Goal: Information Seeking & Learning: Learn about a topic

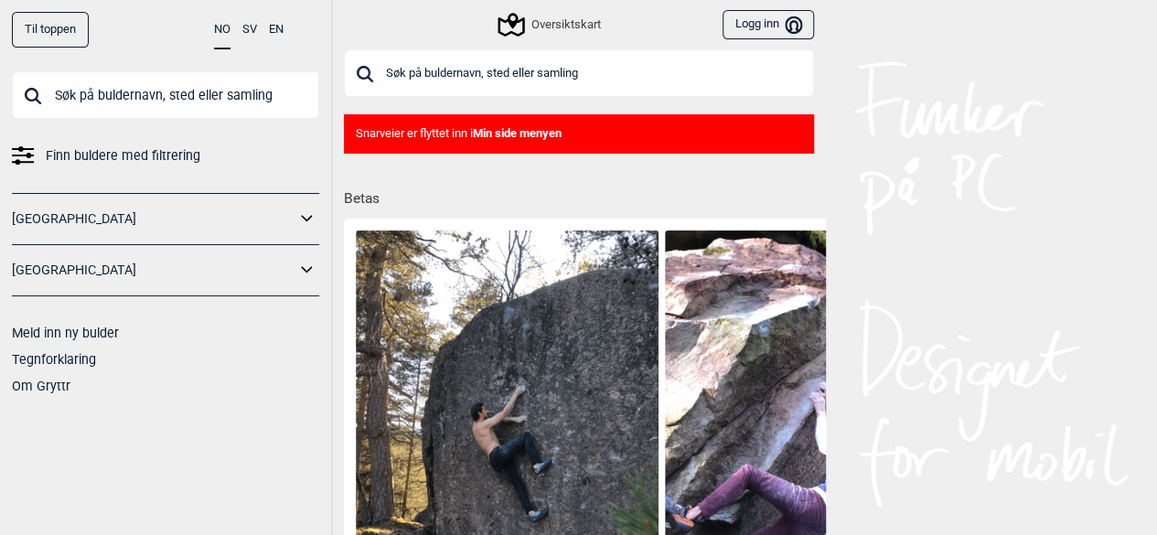
click at [190, 153] on span "Finn buldere med filtrering" at bounding box center [123, 156] width 155 height 27
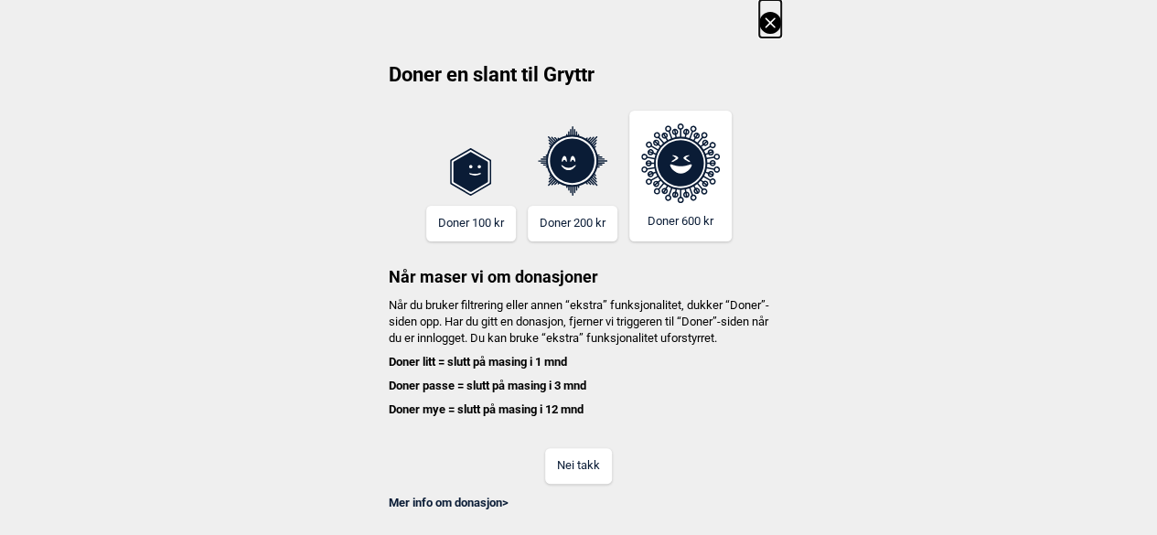
click at [774, 12] on icon at bounding box center [770, 23] width 22 height 22
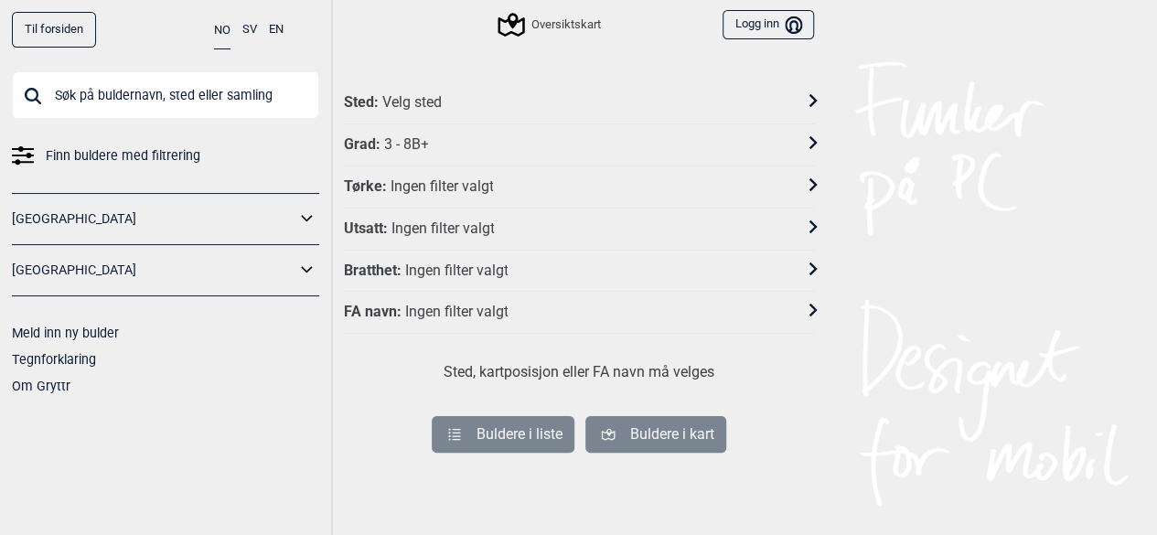
click at [419, 109] on div "Velg sted" at bounding box center [410, 102] width 59 height 19
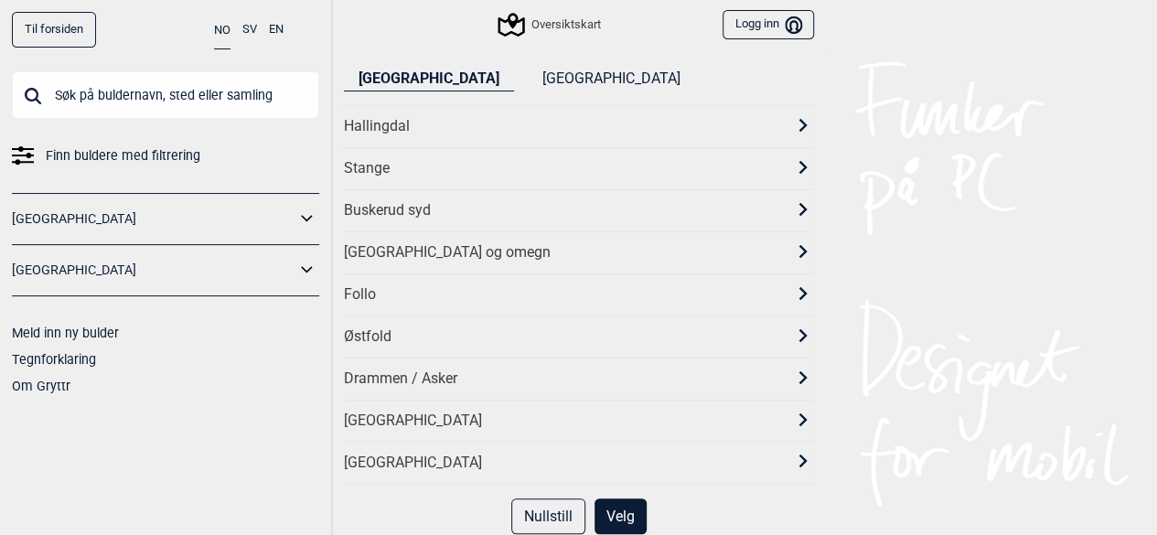
click at [404, 259] on div "[GEOGRAPHIC_DATA] og omegn" at bounding box center [562, 252] width 437 height 19
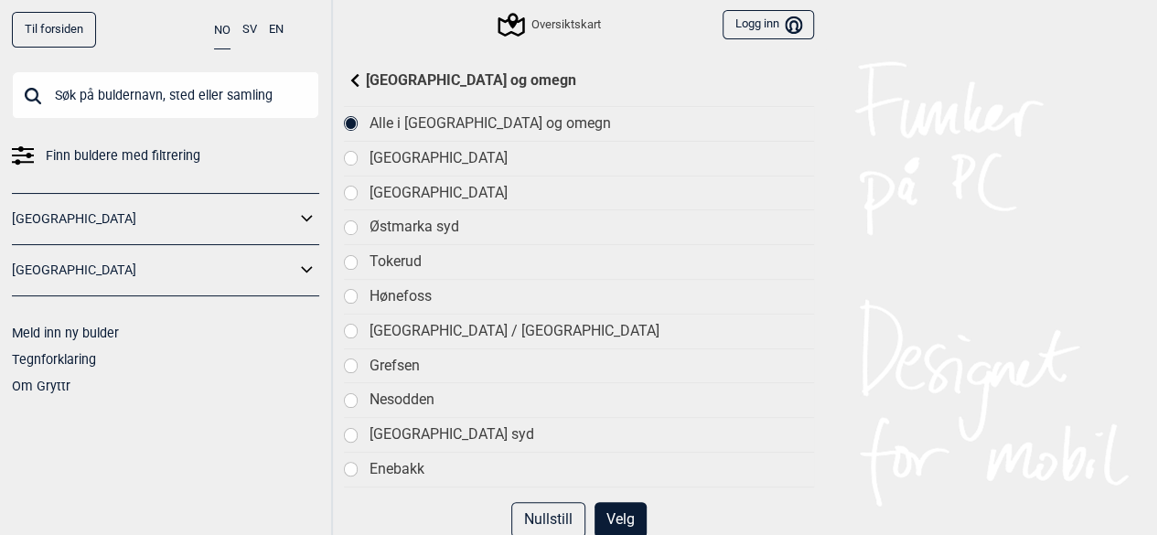
click at [383, 185] on div "[GEOGRAPHIC_DATA]" at bounding box center [591, 193] width 445 height 19
click at [629, 506] on button "Velg" at bounding box center [621, 520] width 52 height 36
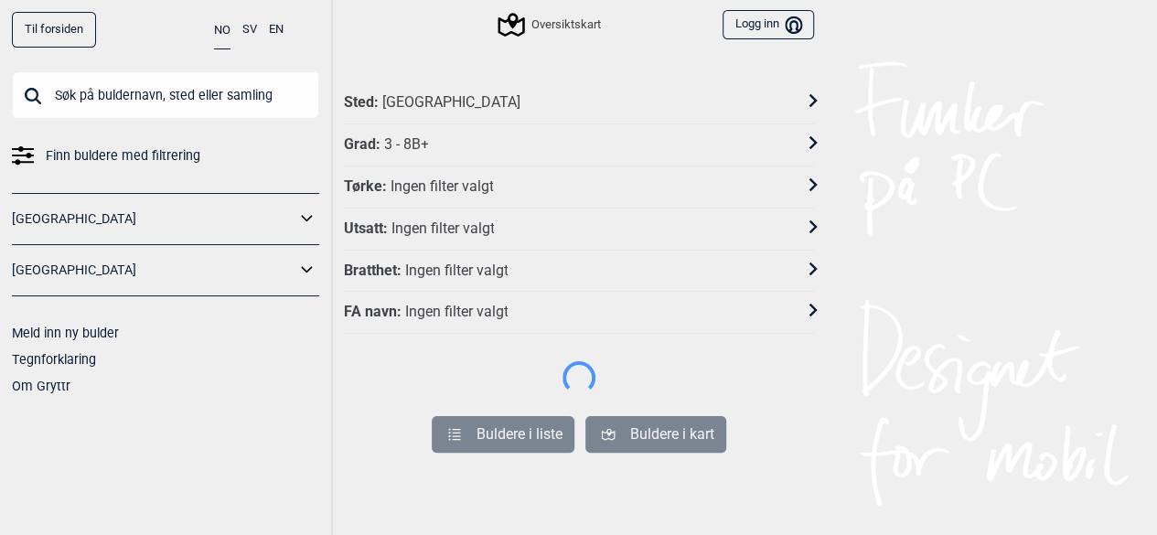
click at [442, 130] on div "Grad : 3 - 8B+" at bounding box center [579, 145] width 470 height 42
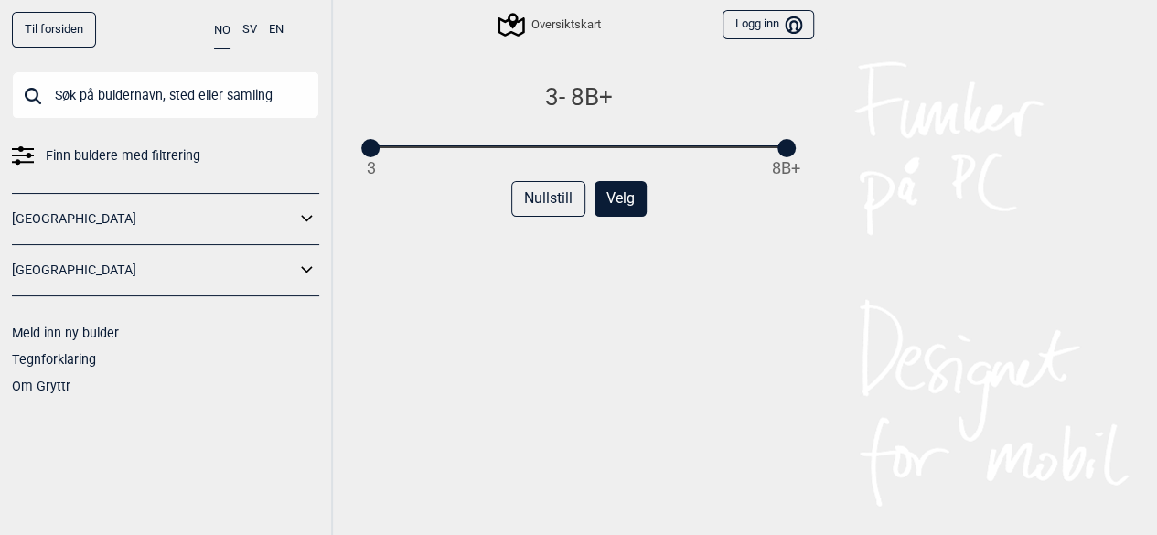
drag, startPoint x: 789, startPoint y: 157, endPoint x: 735, endPoint y: 136, distance: 57.9
click at [735, 136] on div "3 - 8B+ 3 8B+" at bounding box center [577, 117] width 415 height 71
click at [782, 144] on div at bounding box center [786, 148] width 18 height 18
click at [611, 151] on div at bounding box center [608, 148] width 18 height 18
click at [366, 147] on div at bounding box center [370, 148] width 18 height 18
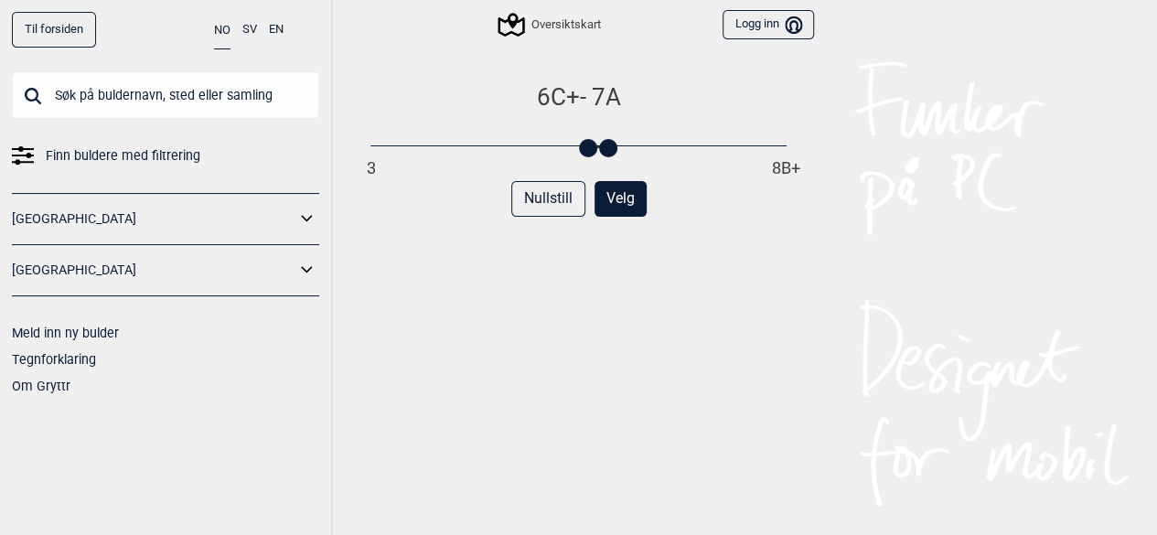
click at [588, 156] on div at bounding box center [588, 148] width 18 height 18
click at [611, 198] on button "Velg" at bounding box center [621, 199] width 52 height 36
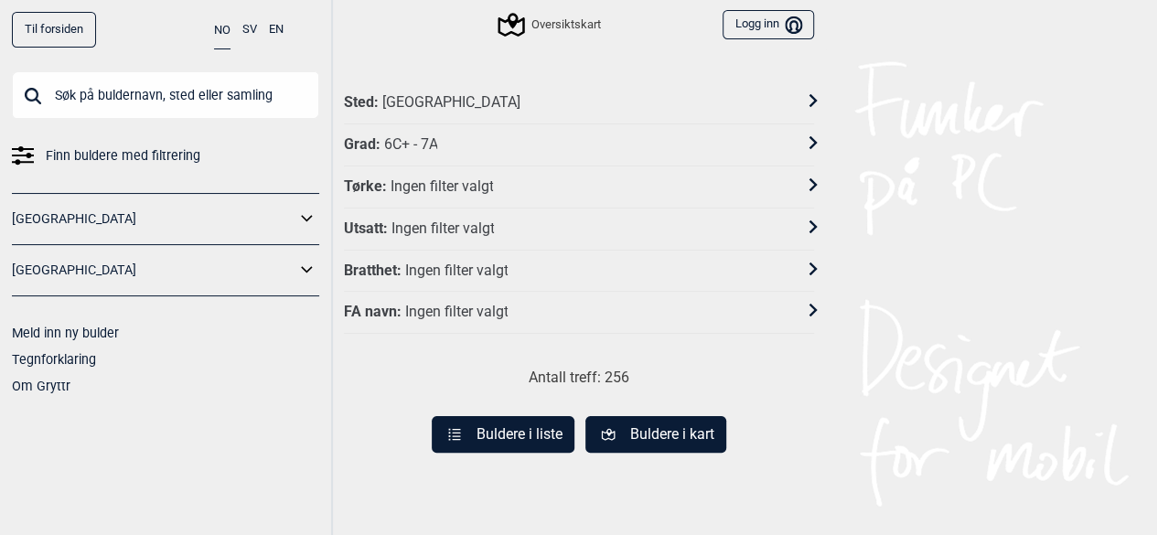
click at [508, 423] on button "Buldere i liste" at bounding box center [503, 434] width 143 height 37
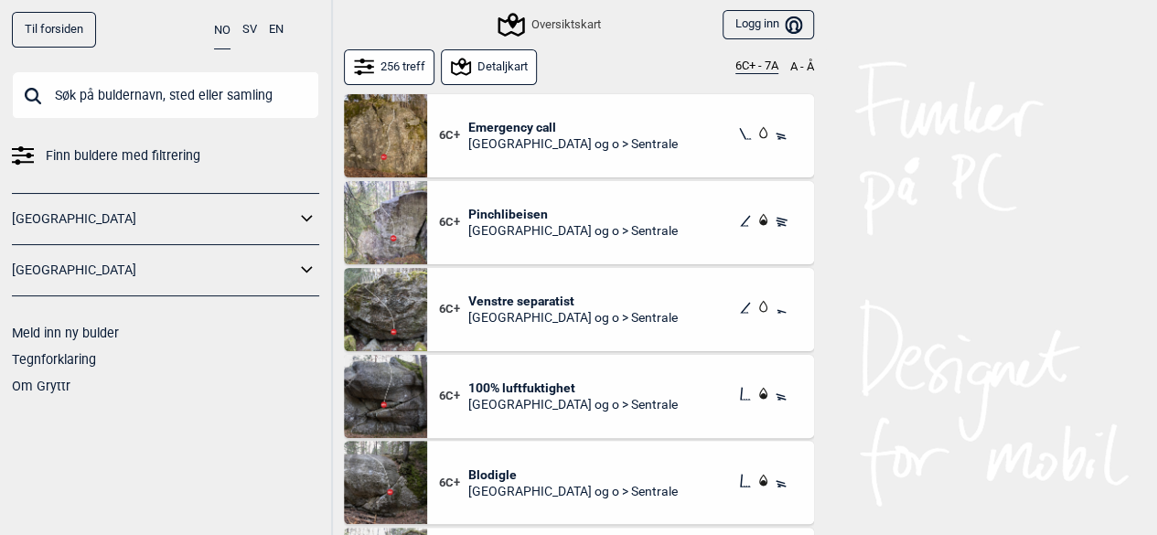
click at [403, 65] on button "256 treff" at bounding box center [389, 67] width 91 height 36
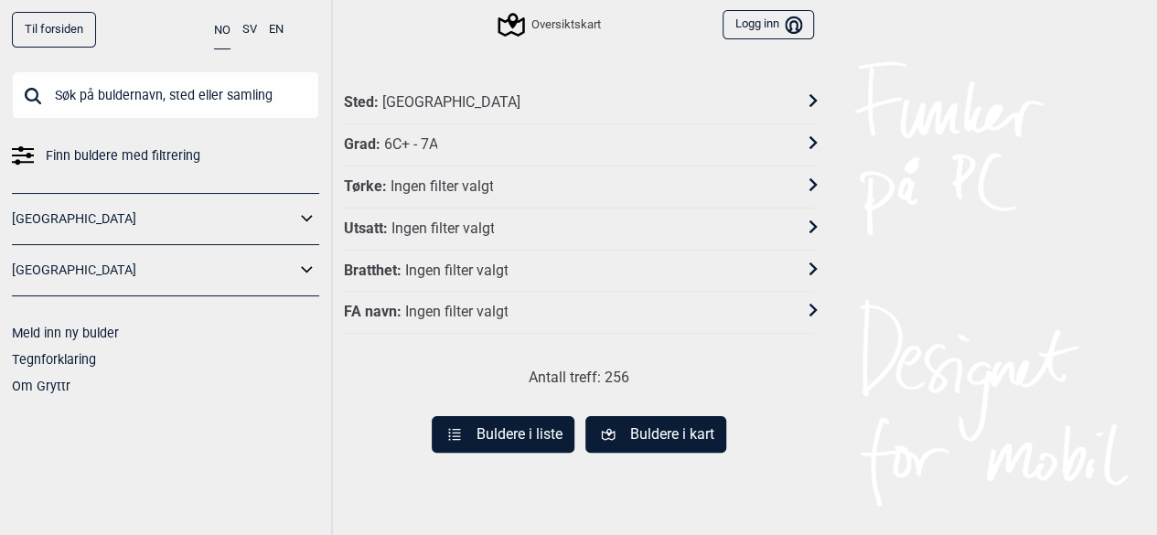
click at [476, 441] on button "Buldere i liste" at bounding box center [503, 434] width 143 height 37
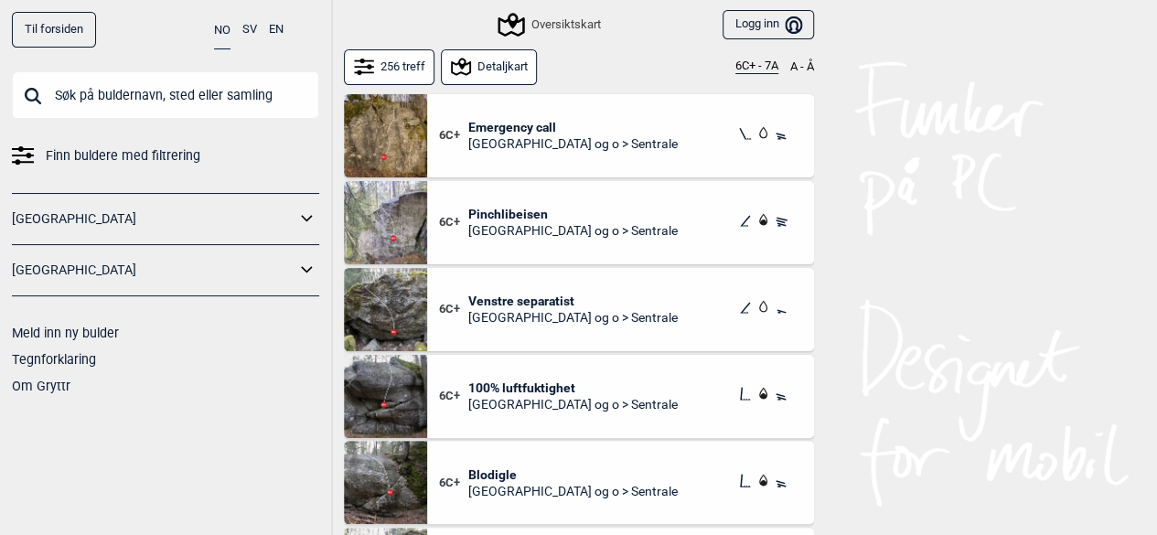
click at [748, 70] on button "6C+ - 7A" at bounding box center [756, 66] width 43 height 15
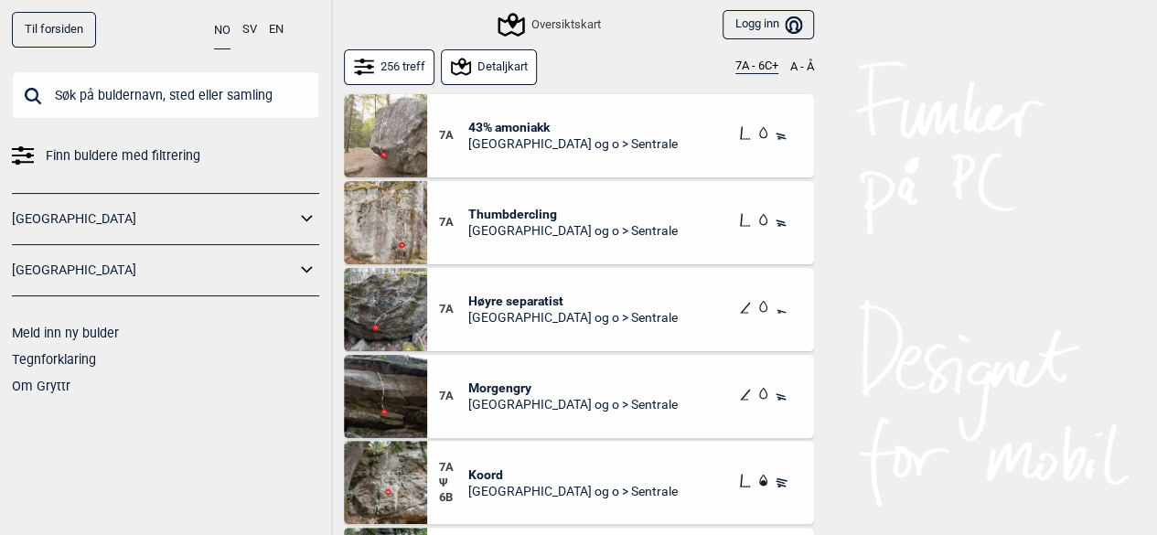
drag, startPoint x: 512, startPoint y: 130, endPoint x: 490, endPoint y: 123, distance: 22.9
drag, startPoint x: 490, startPoint y: 123, endPoint x: 448, endPoint y: 128, distance: 42.3
click at [448, 128] on span "7A" at bounding box center [454, 136] width 30 height 16
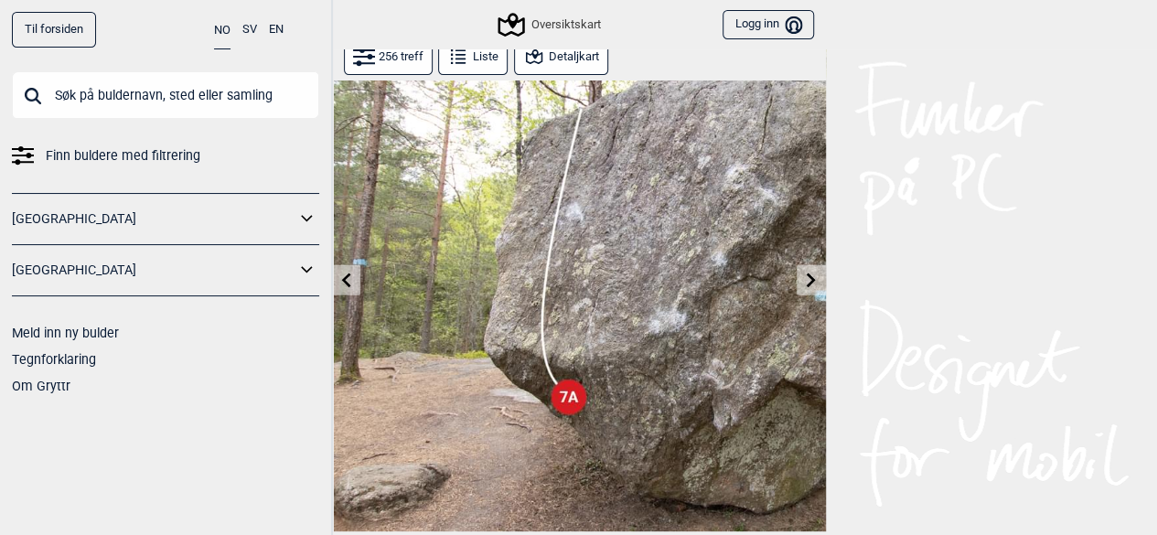
scroll to position [52, 0]
drag, startPoint x: 547, startPoint y: 59, endPoint x: 523, endPoint y: 48, distance: 26.6
click at [523, 48] on div "Oversiktskart Logg inn Bruker" at bounding box center [579, 24] width 494 height 49
click at [551, 51] on button "Detaljkart" at bounding box center [561, 57] width 94 height 36
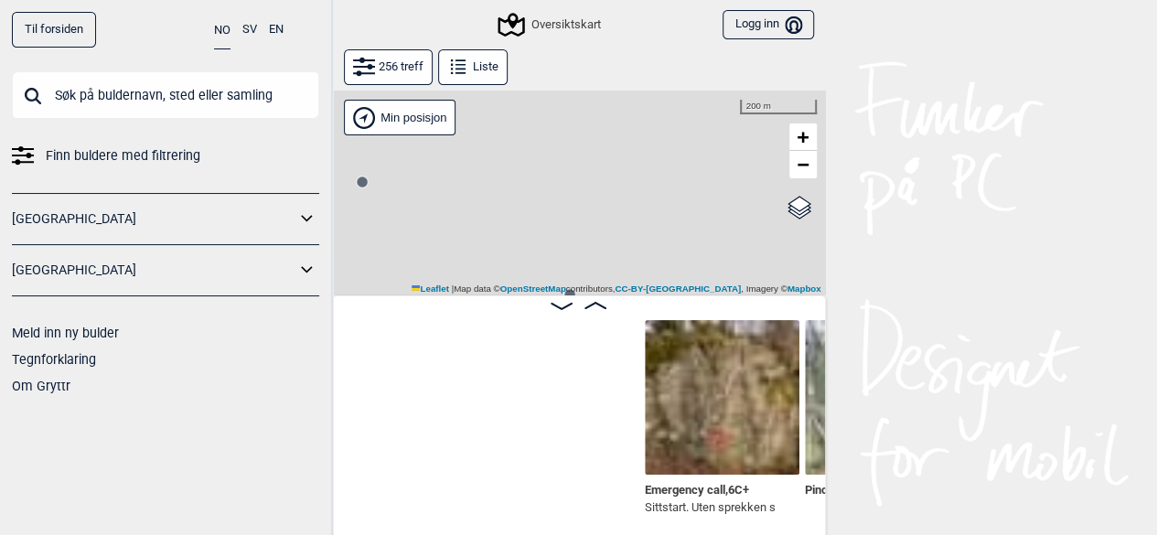
scroll to position [0, 463]
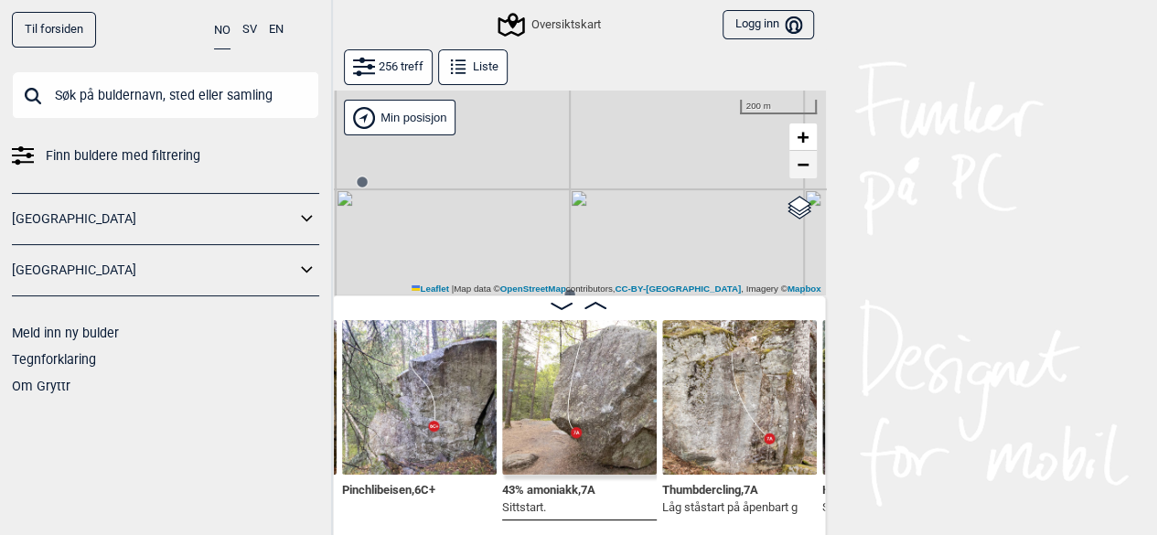
click at [807, 177] on link "−" at bounding box center [802, 164] width 27 height 27
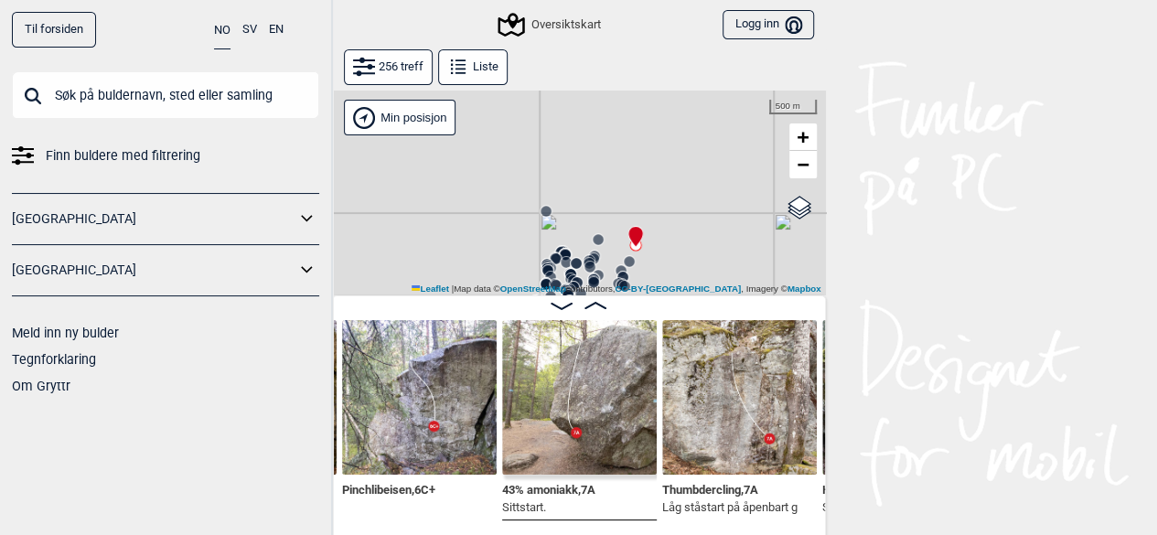
drag, startPoint x: 564, startPoint y: 273, endPoint x: 586, endPoint y: 201, distance: 75.5
click at [586, 201] on div "[PERSON_NAME] posisjon Gol [GEOGRAPHIC_DATA] Kolomoen [GEOGRAPHIC_DATA] [GEOGRA…" at bounding box center [579, 193] width 494 height 205
click at [610, 214] on div "[PERSON_NAME] posisjon Gol [GEOGRAPHIC_DATA] Kolomoen [GEOGRAPHIC_DATA] [GEOGRA…" at bounding box center [579, 193] width 494 height 205
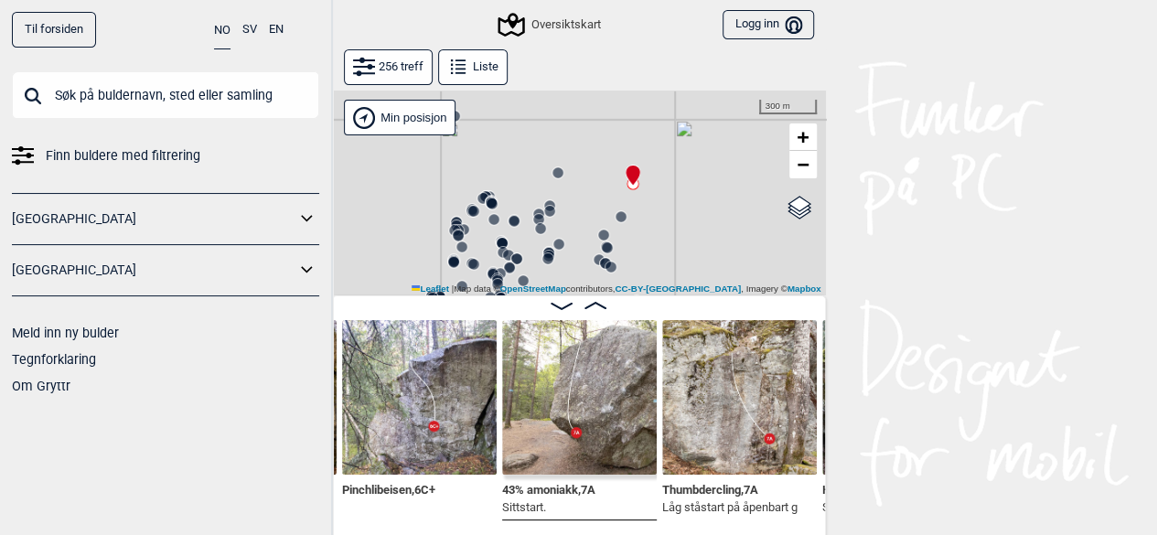
drag, startPoint x: 561, startPoint y: 240, endPoint x: 533, endPoint y: 138, distance: 105.2
click at [533, 138] on div "[PERSON_NAME] posisjon Gol [GEOGRAPHIC_DATA] Kolomoen [GEOGRAPHIC_DATA] [GEOGRA…" at bounding box center [579, 193] width 494 height 205
